Goal: Find specific page/section: Find specific page/section

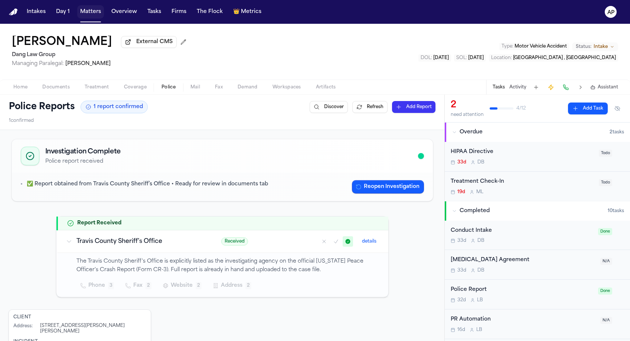
click at [88, 12] on button "Matters" at bounding box center [90, 11] width 27 height 13
